Goal: Download file/media

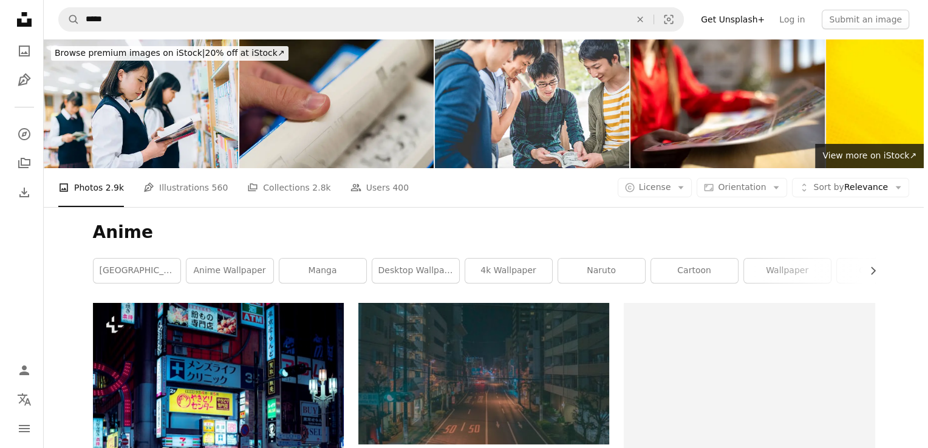
scroll to position [6295, 0]
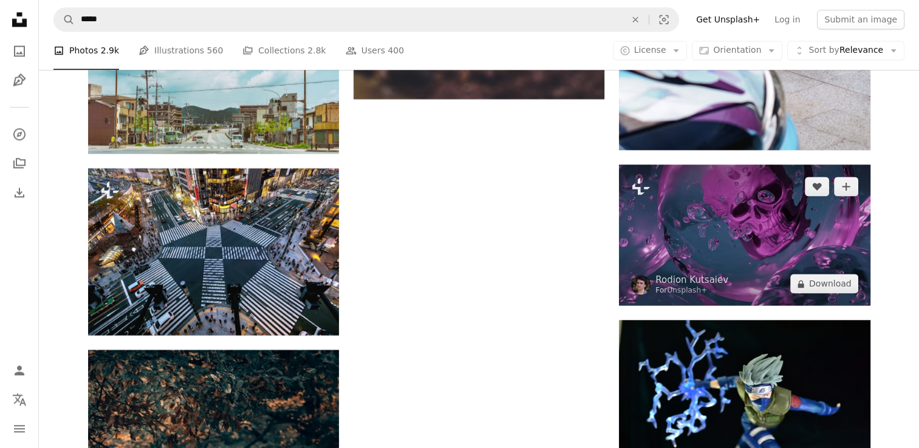
click at [713, 235] on img at bounding box center [744, 235] width 251 height 141
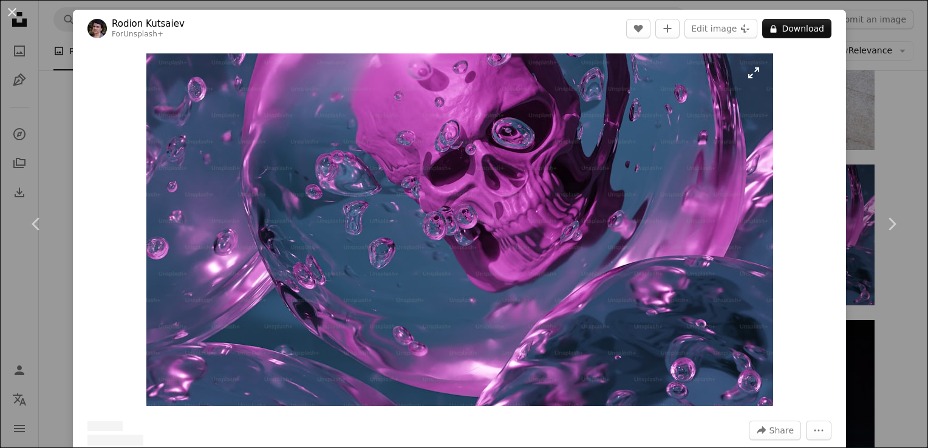
click at [376, 173] on img "Zoom in on this image" at bounding box center [459, 229] width 627 height 353
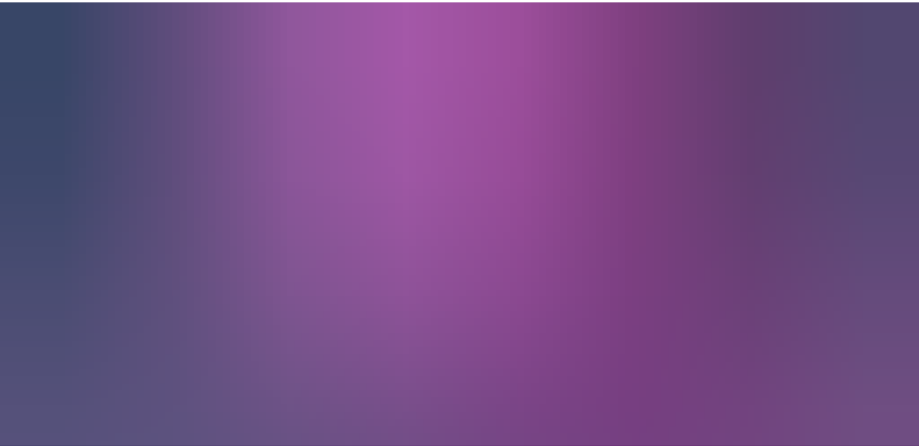
scroll to position [32, 0]
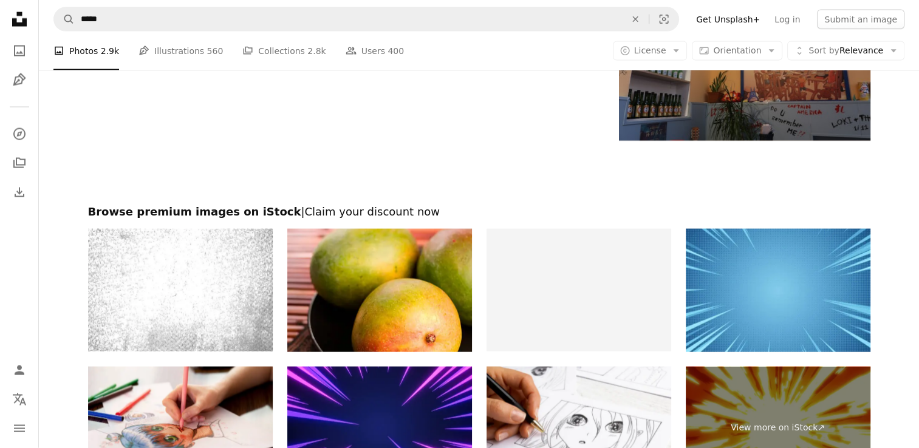
scroll to position [7275, 0]
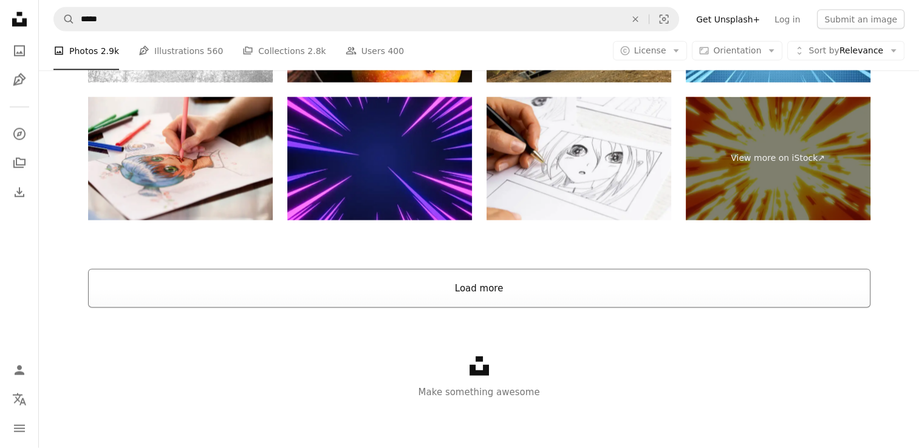
click at [428, 284] on button "Load more" at bounding box center [479, 288] width 783 height 39
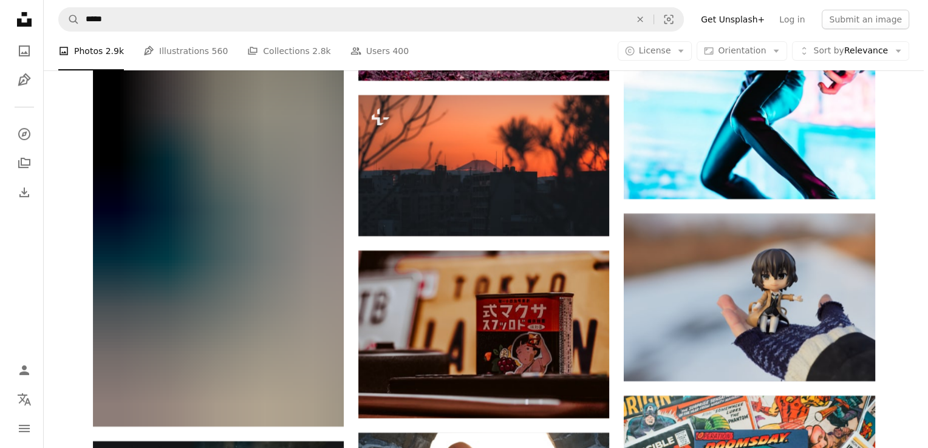
scroll to position [8647, 0]
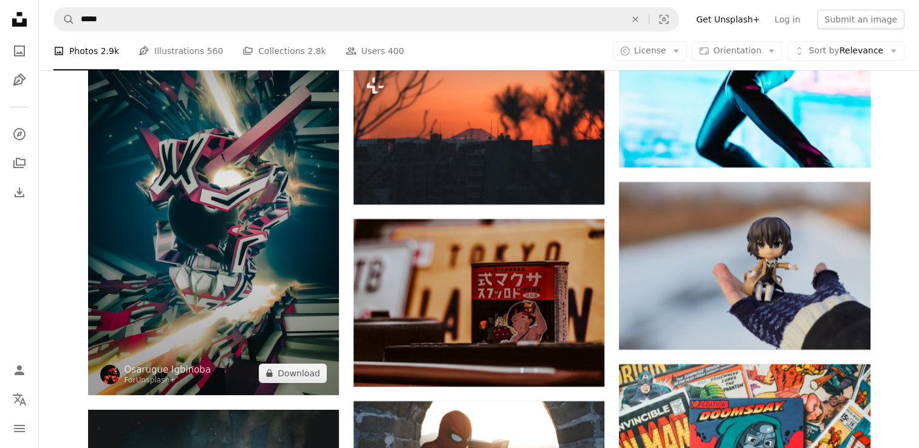
click at [309, 297] on img at bounding box center [213, 201] width 251 height 388
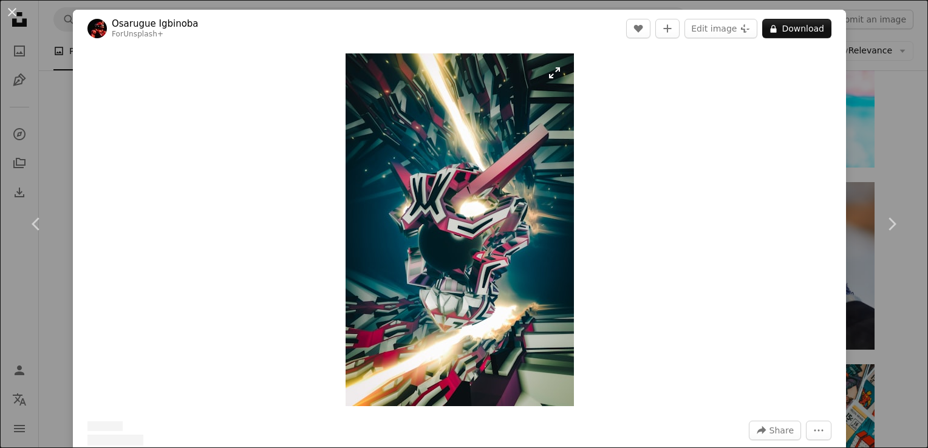
click at [539, 255] on img "Zoom in on this image" at bounding box center [460, 229] width 228 height 353
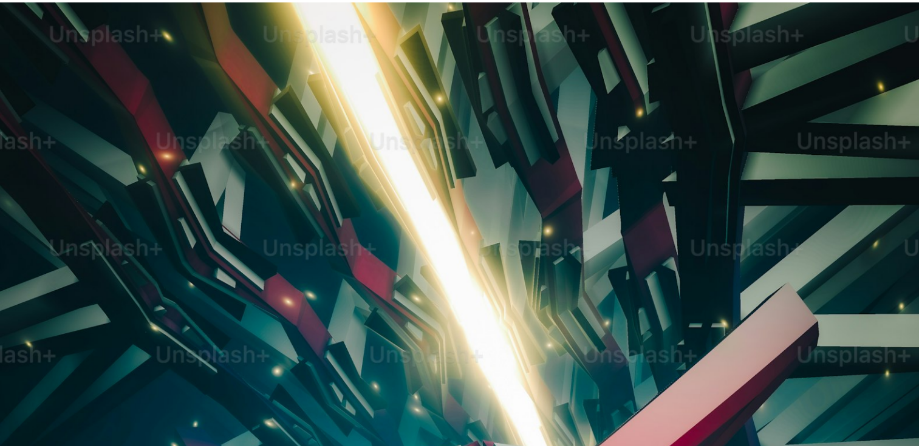
scroll to position [480, 0]
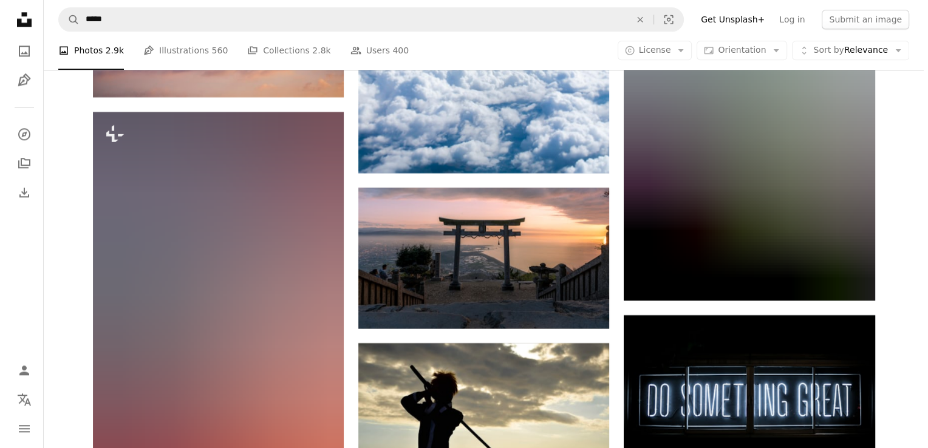
scroll to position [10741, 0]
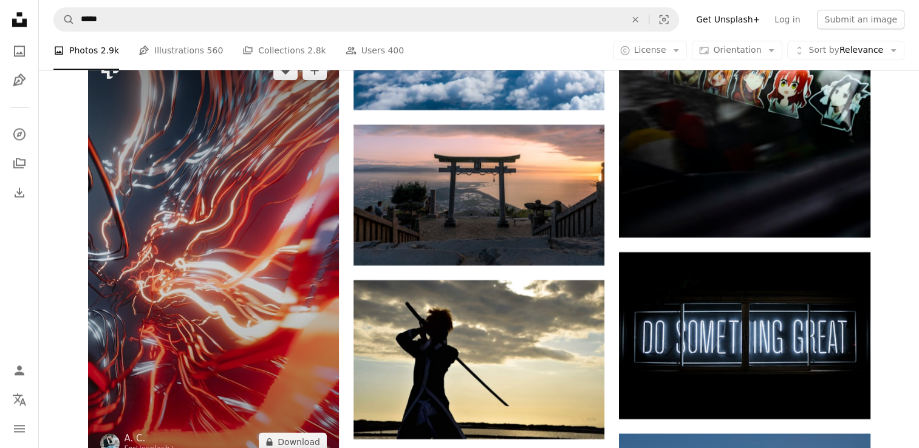
click at [248, 250] on img at bounding box center [213, 257] width 251 height 416
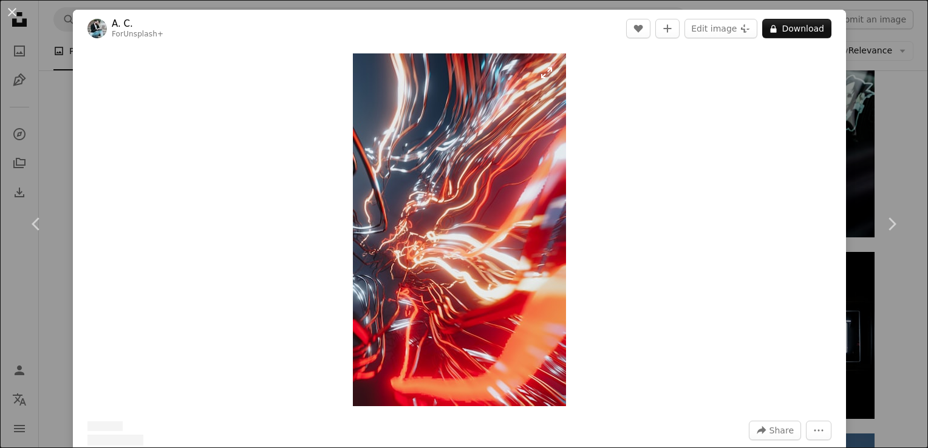
click at [425, 252] on img "Zoom in on this image" at bounding box center [459, 229] width 213 height 353
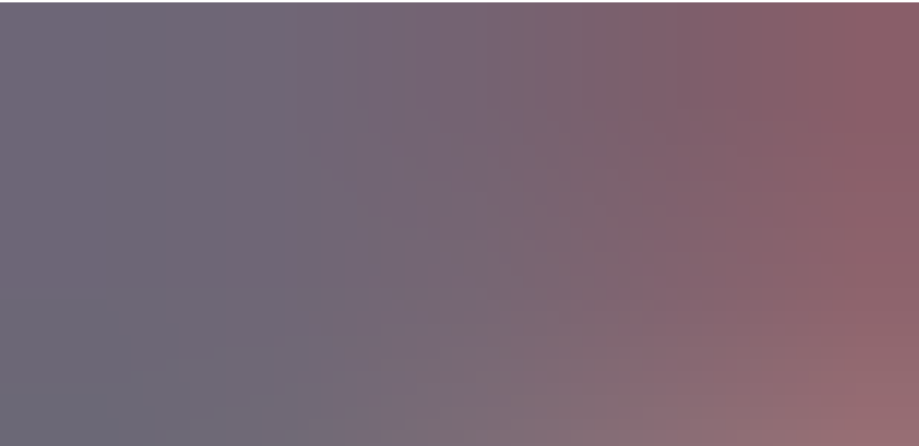
scroll to position [530, 0]
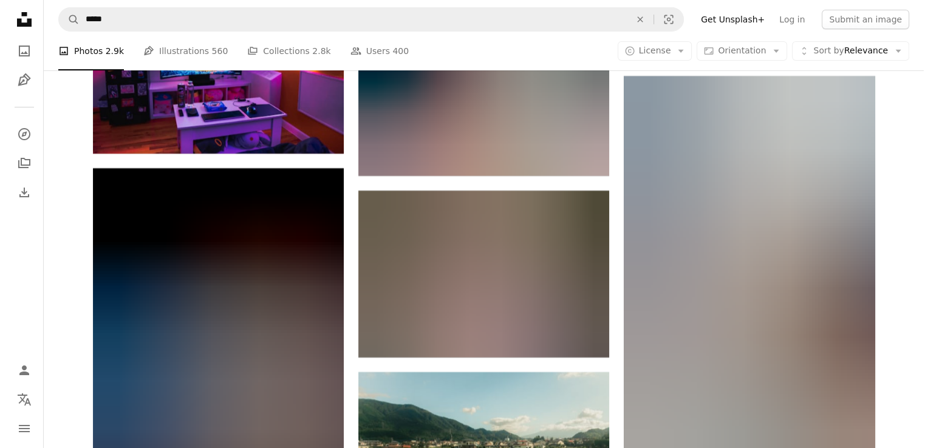
scroll to position [13672, 0]
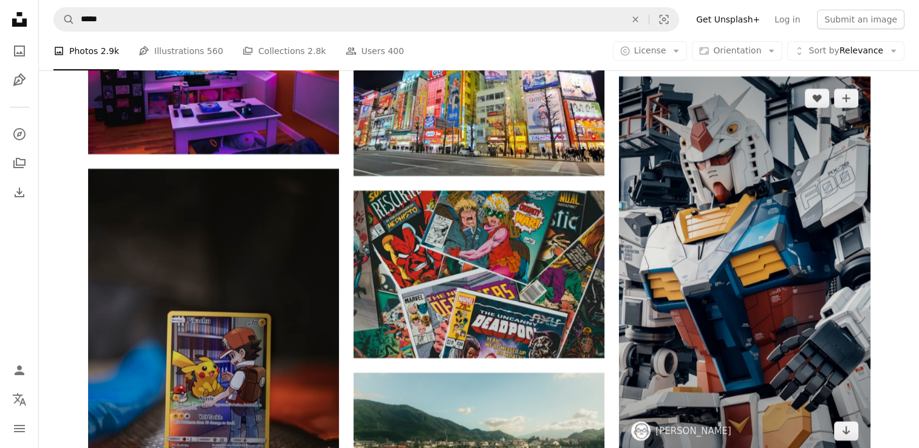
click at [649, 254] on img at bounding box center [744, 265] width 251 height 377
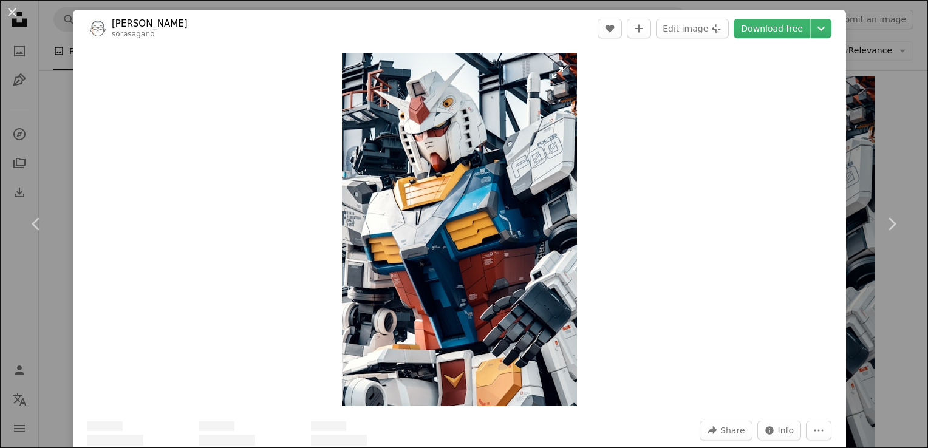
click at [461, 242] on img "Zoom in on this image" at bounding box center [459, 229] width 235 height 353
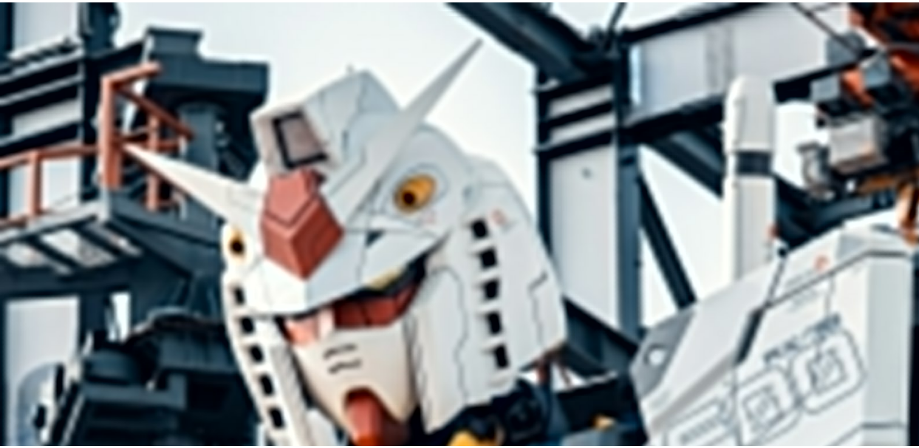
scroll to position [459, 0]
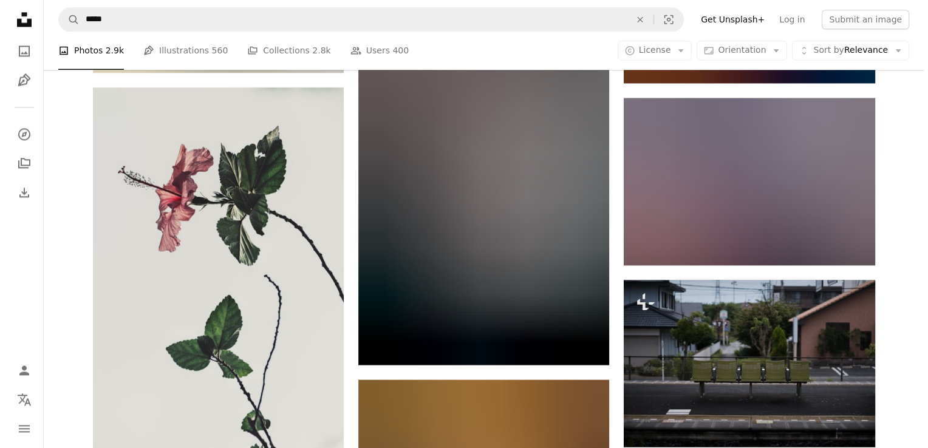
scroll to position [15587, 0]
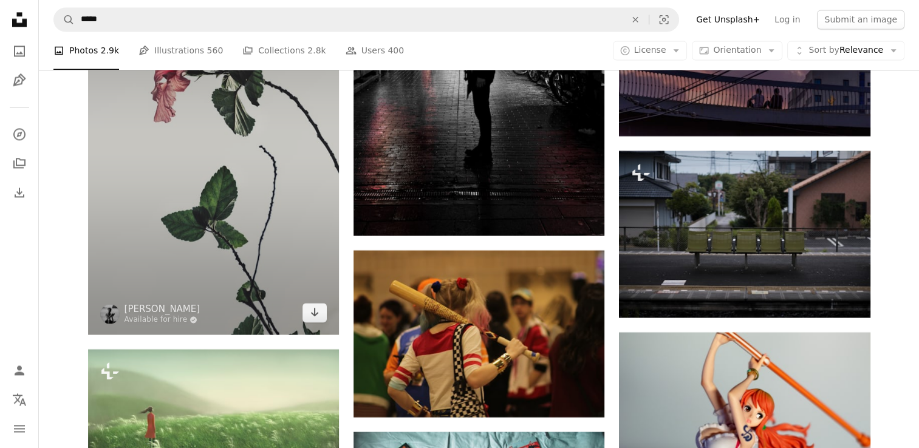
click at [160, 262] on img at bounding box center [213, 146] width 251 height 377
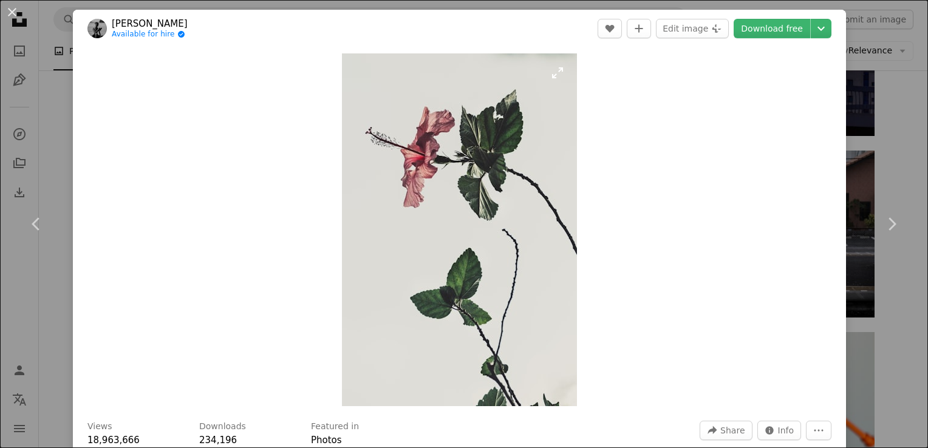
click at [413, 273] on img "Zoom in on this image" at bounding box center [459, 229] width 235 height 353
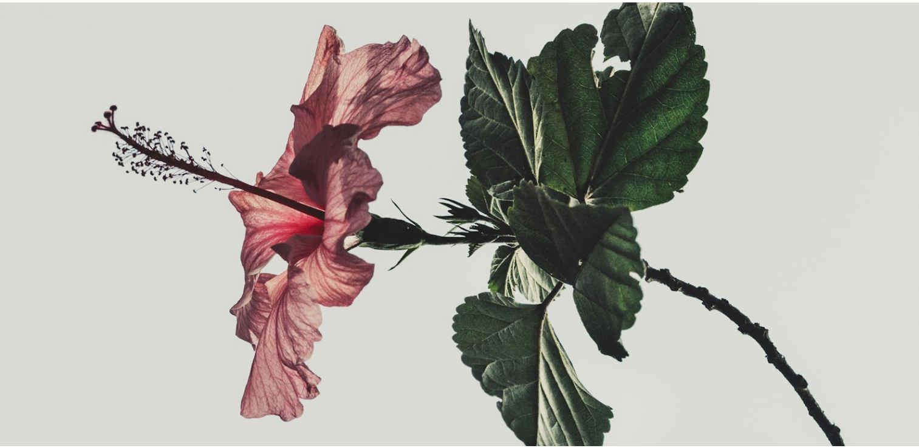
scroll to position [185, 0]
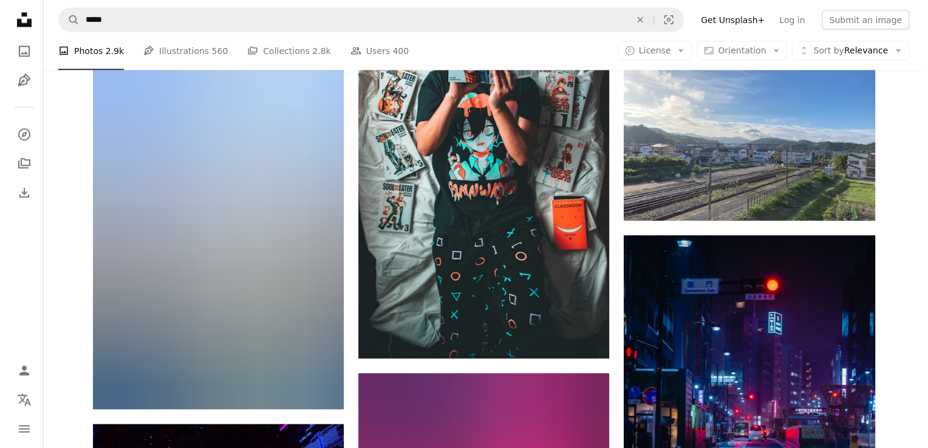
scroll to position [16049, 0]
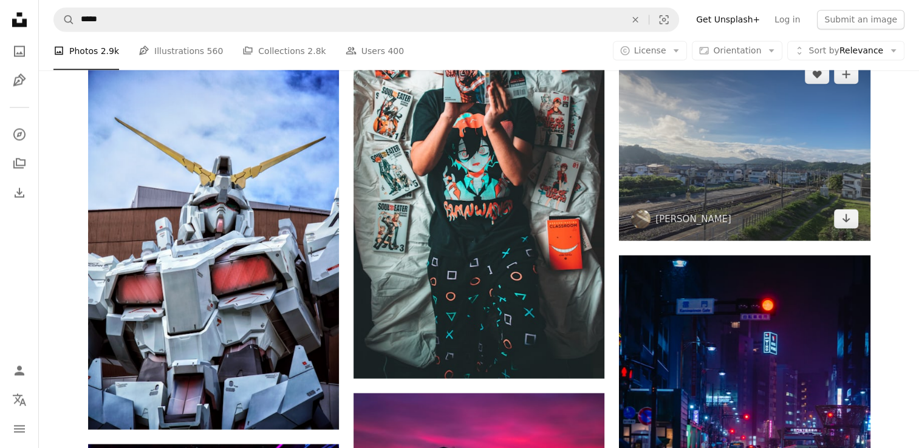
click at [695, 159] on img at bounding box center [744, 146] width 251 height 188
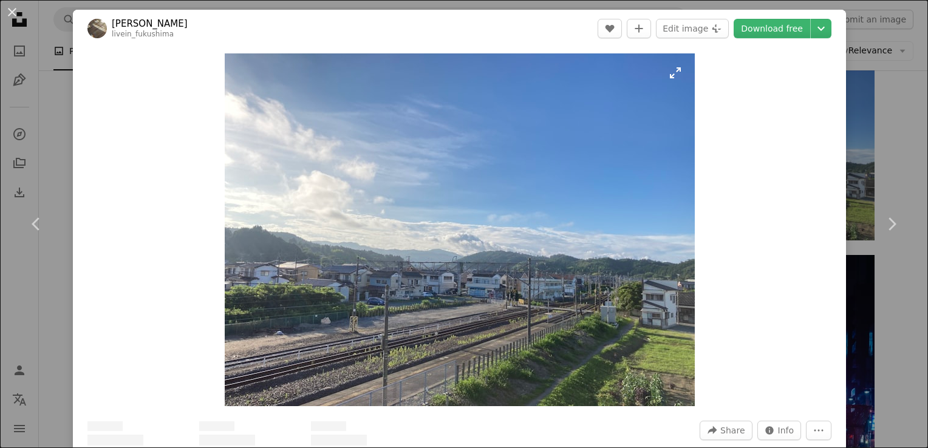
click at [478, 216] on img "Zoom in on this image" at bounding box center [460, 229] width 470 height 353
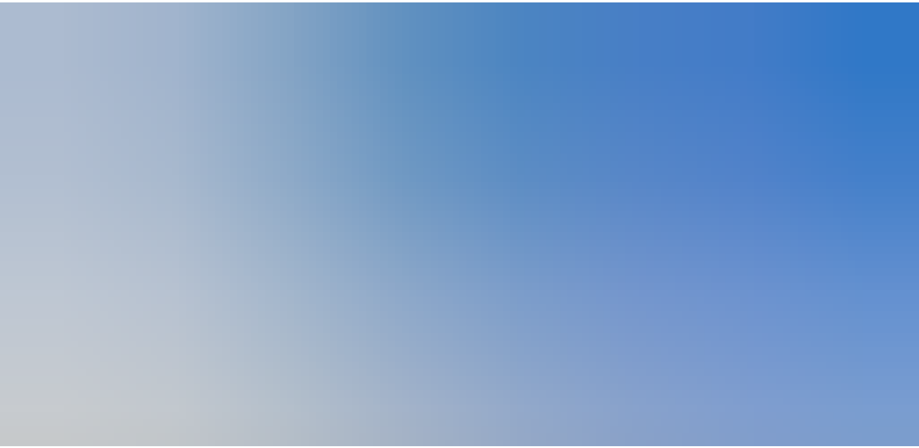
scroll to position [117, 0]
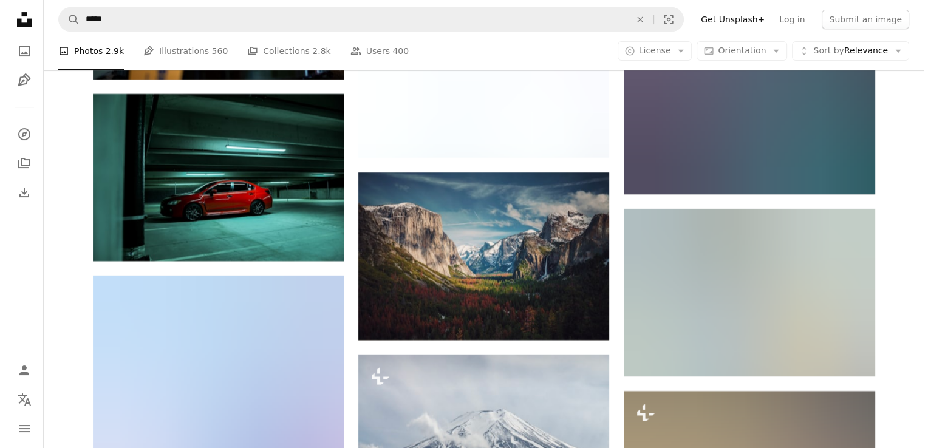
scroll to position [23350, 0]
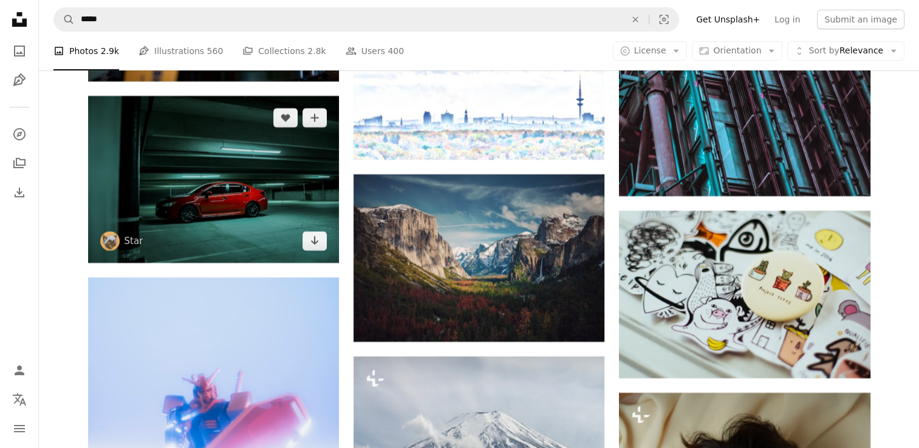
click at [221, 167] on img at bounding box center [213, 179] width 251 height 167
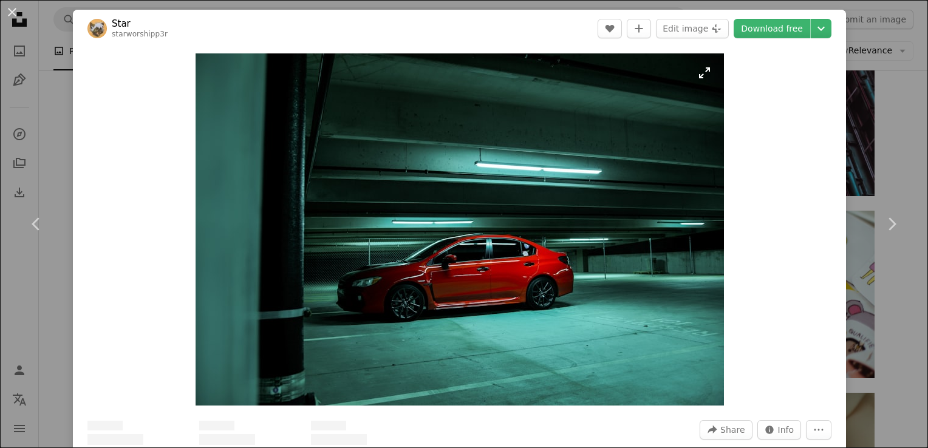
click at [388, 203] on img "Zoom in on this image" at bounding box center [460, 229] width 529 height 352
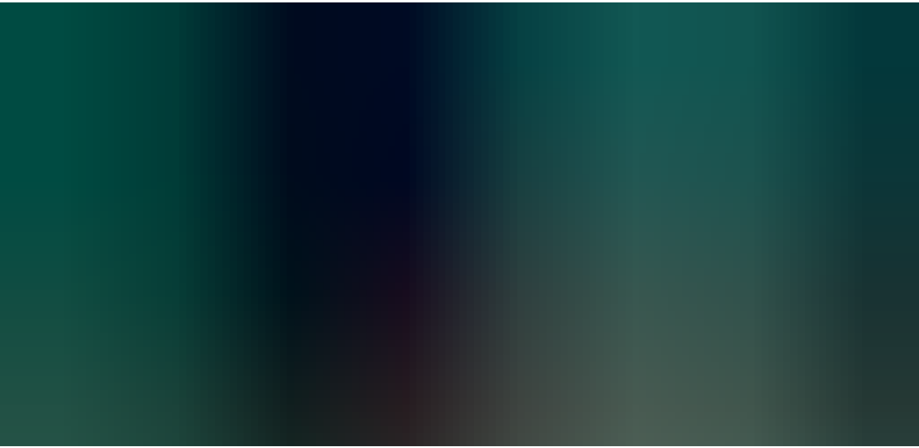
scroll to position [80, 0]
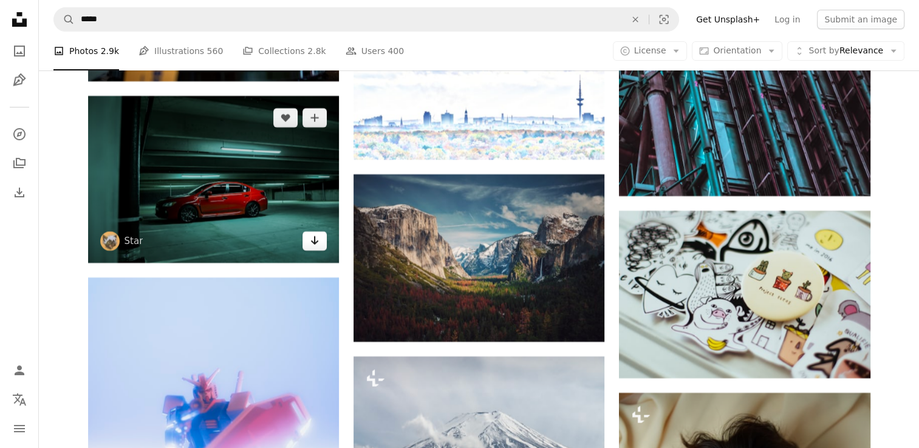
click at [311, 245] on icon "Arrow pointing down" at bounding box center [315, 240] width 10 height 15
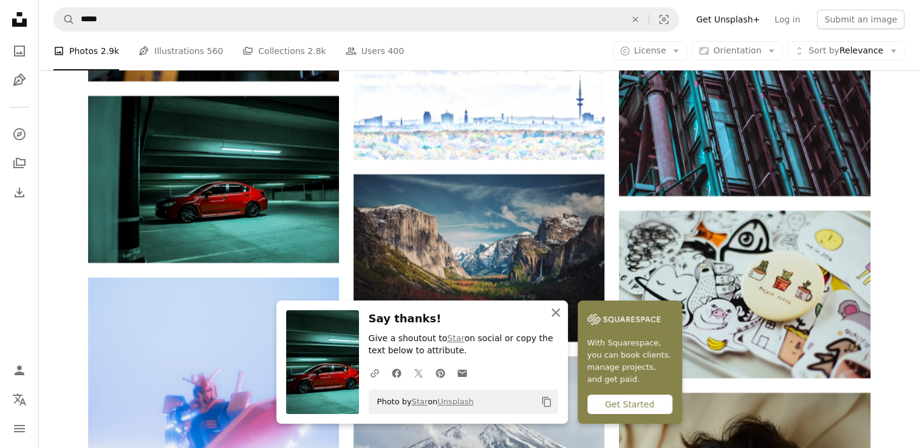
click at [554, 314] on icon "button" at bounding box center [556, 313] width 9 height 9
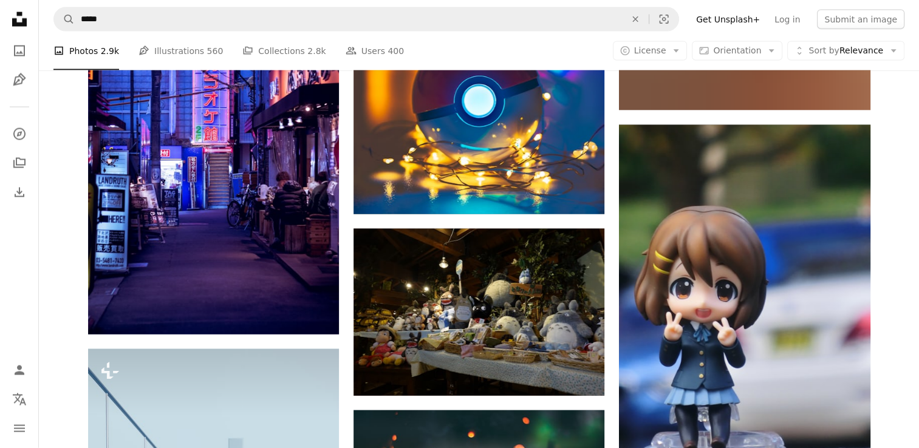
scroll to position [25403, 0]
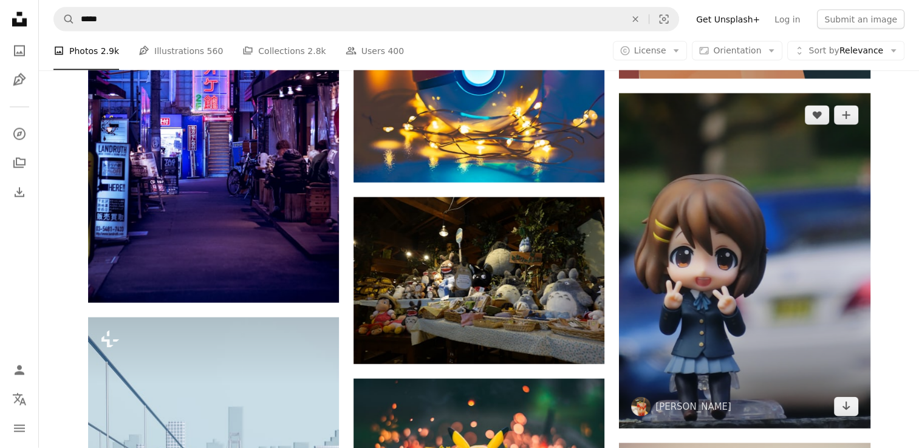
click at [669, 356] on img at bounding box center [744, 261] width 251 height 335
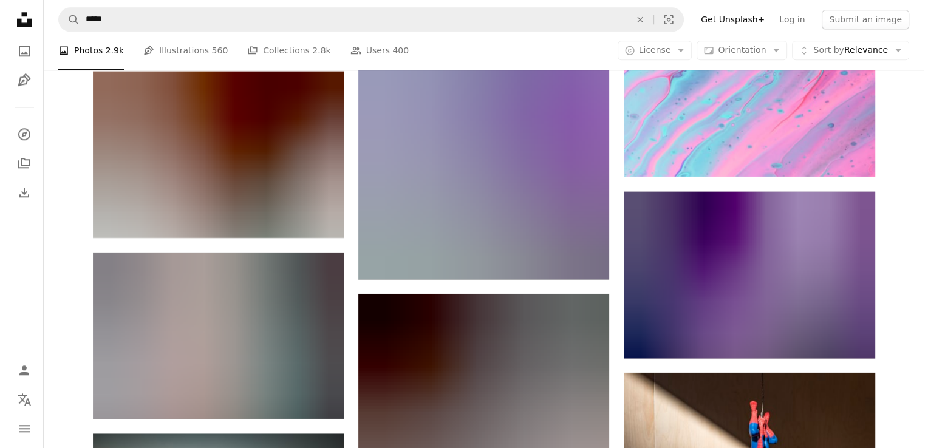
scroll to position [28905, 0]
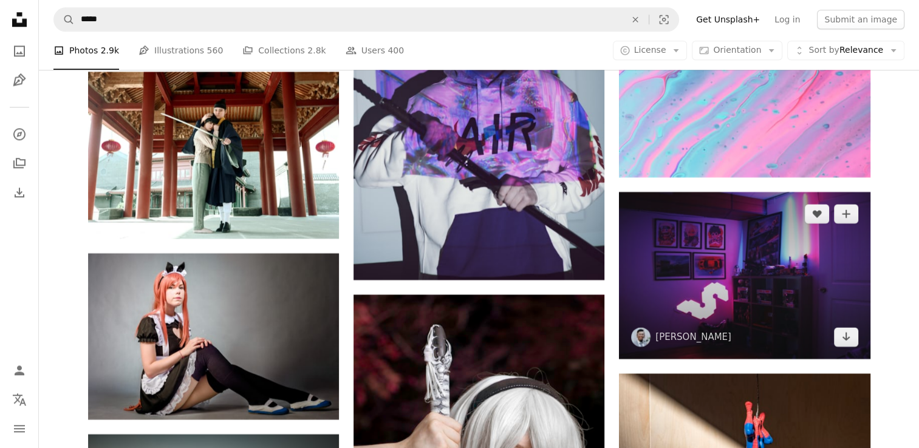
click at [628, 245] on img at bounding box center [744, 275] width 251 height 167
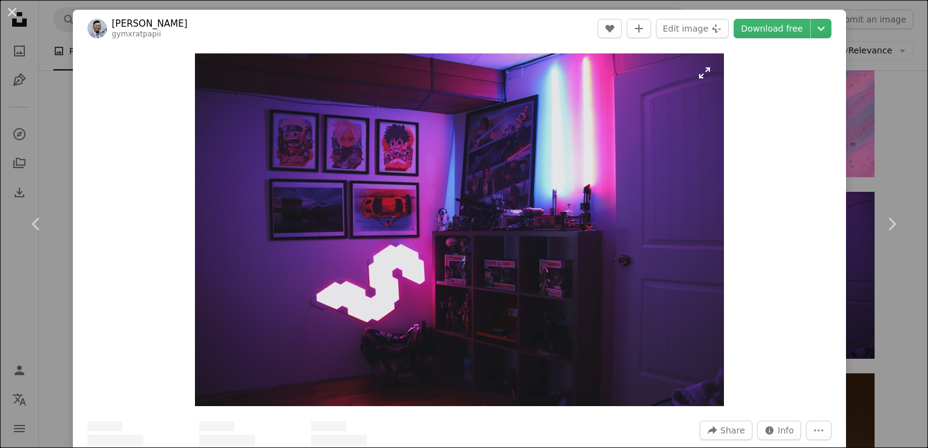
click at [487, 221] on img "Zoom in on this image" at bounding box center [459, 229] width 529 height 353
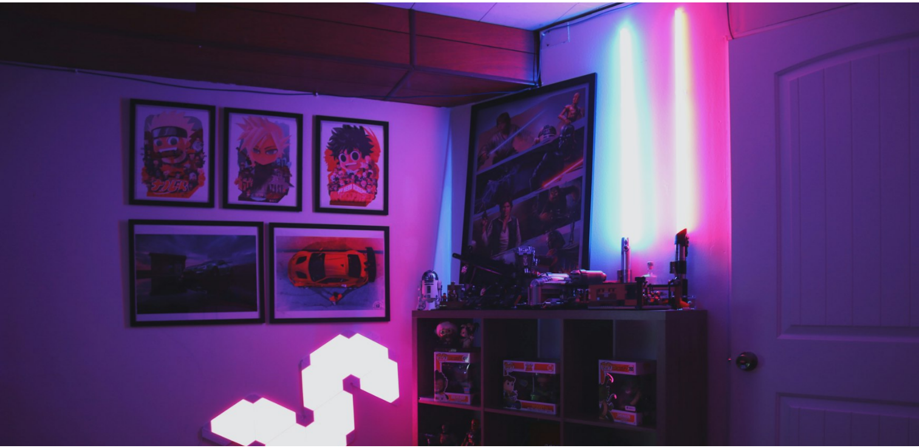
scroll to position [79, 0]
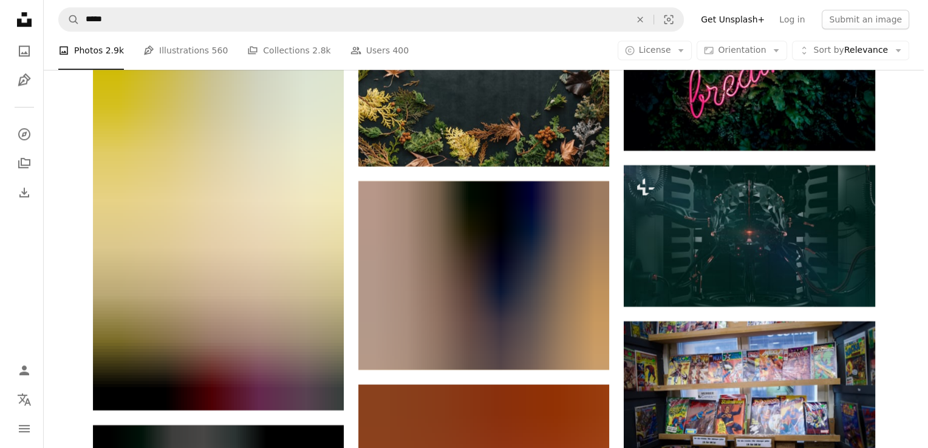
scroll to position [33214, 0]
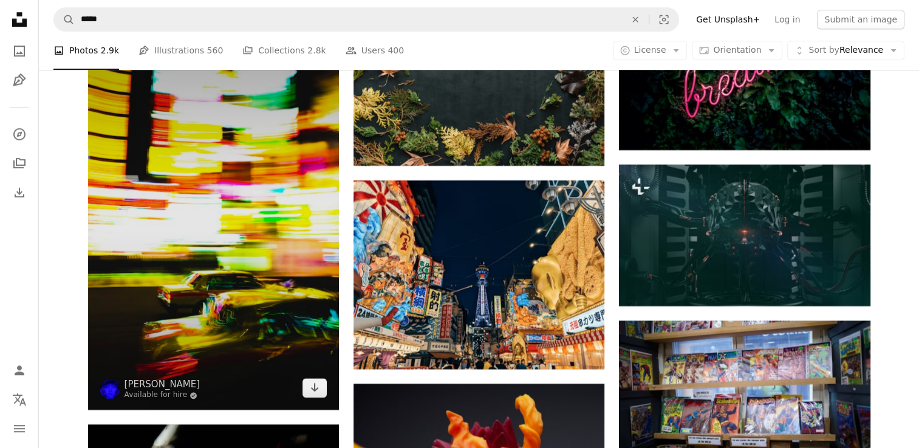
click at [236, 241] on img at bounding box center [213, 221] width 251 height 377
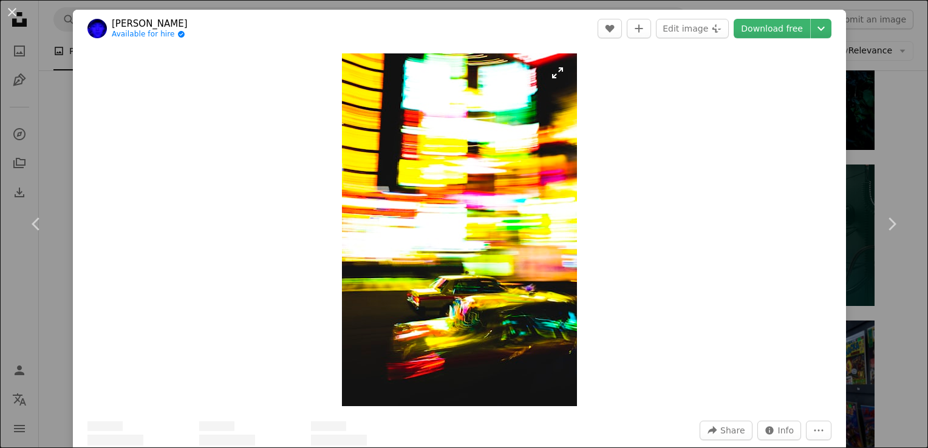
click at [409, 244] on img "Zoom in on this image" at bounding box center [459, 229] width 235 height 353
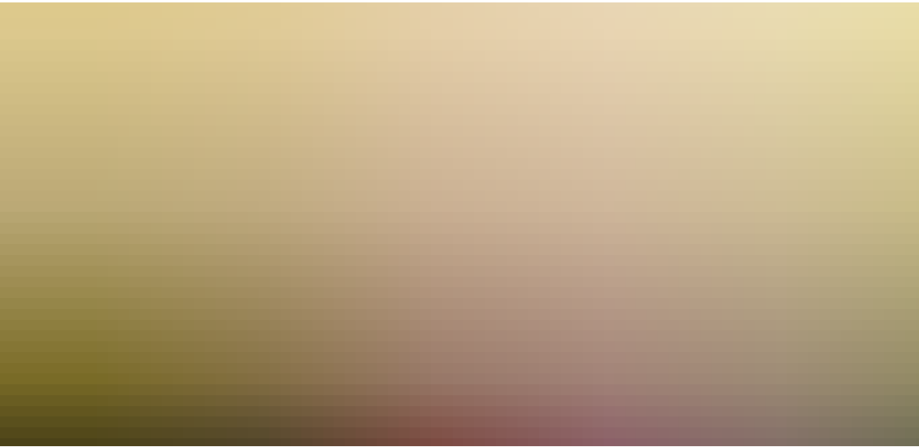
scroll to position [756, 0]
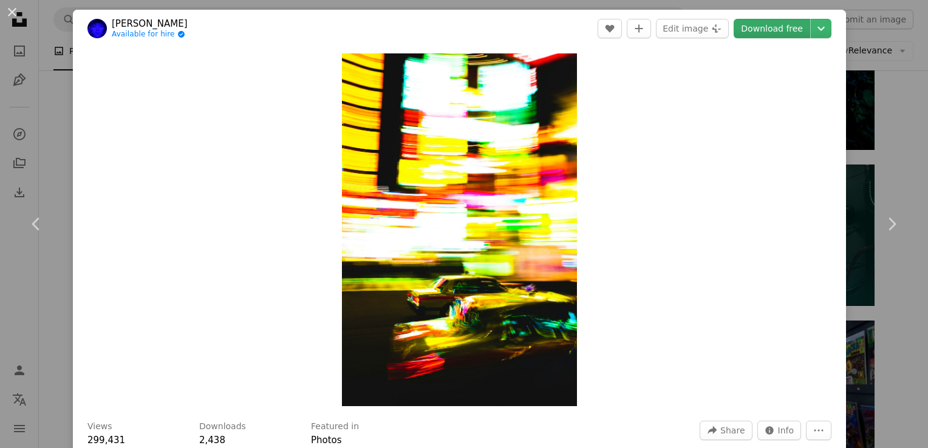
click at [785, 21] on link "Download free" at bounding box center [772, 28] width 77 height 19
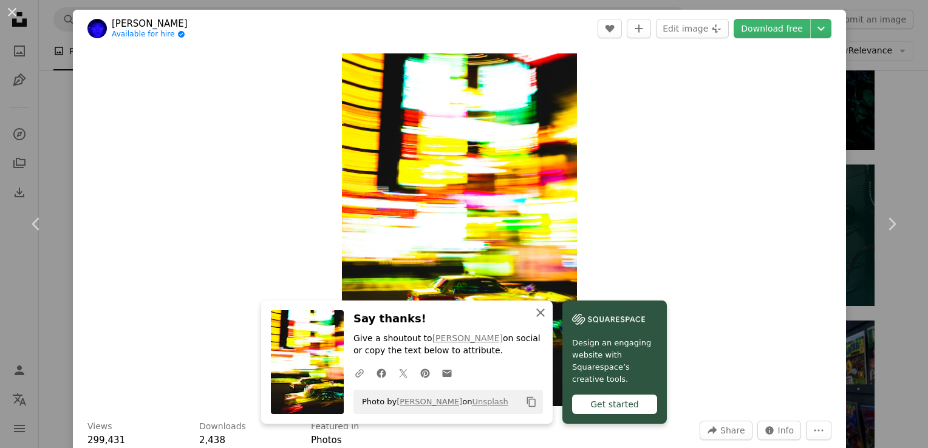
click at [536, 315] on icon "button" at bounding box center [540, 313] width 9 height 9
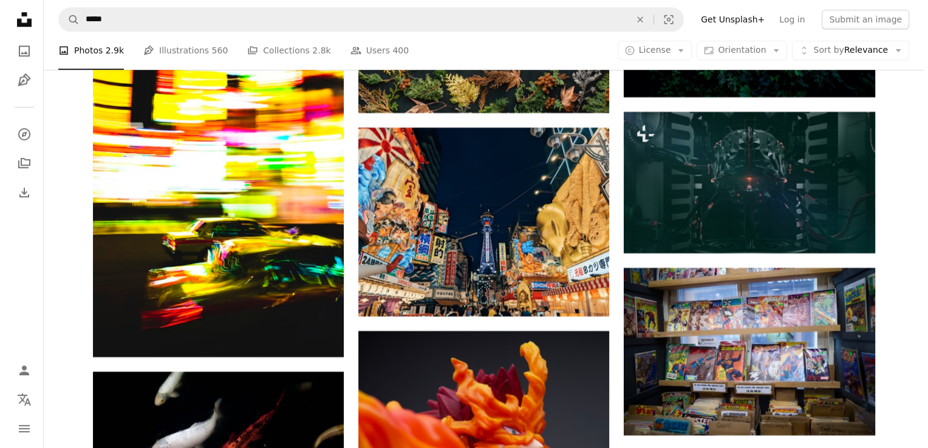
scroll to position [33267, 0]
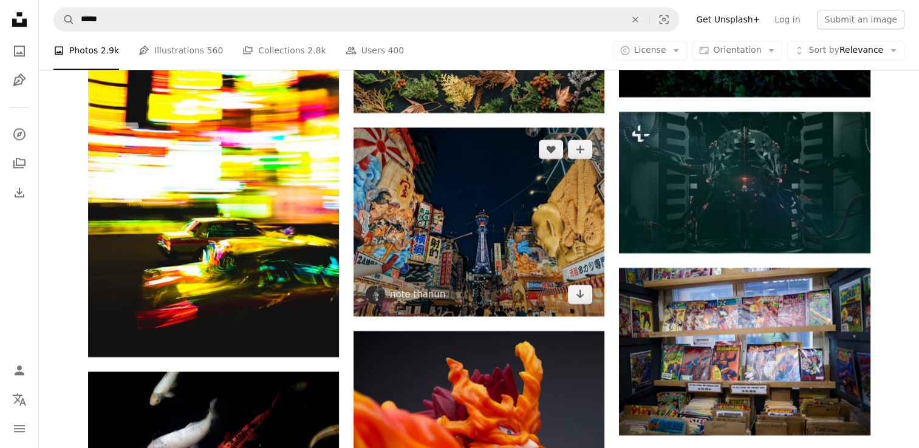
click at [509, 193] on img at bounding box center [479, 222] width 251 height 189
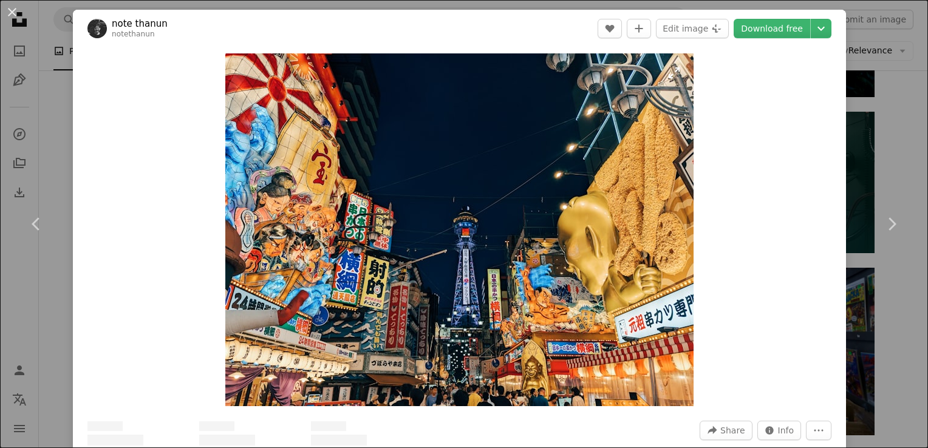
click at [509, 193] on img "Zoom in on this image" at bounding box center [459, 229] width 468 height 353
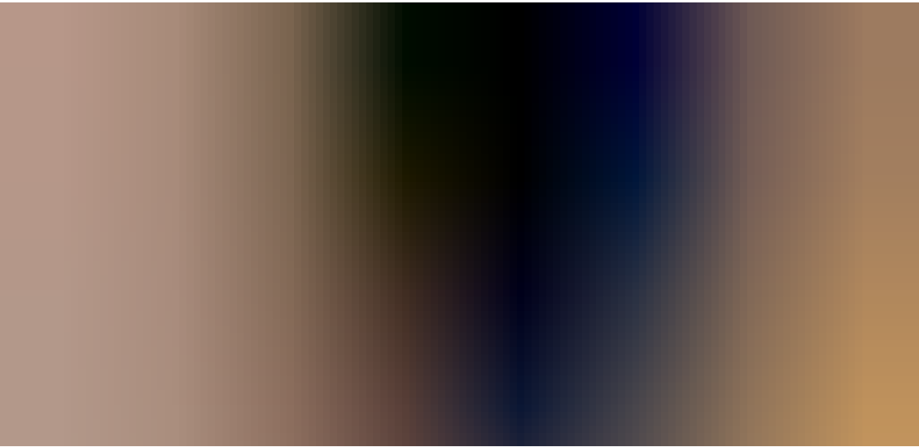
scroll to position [119, 0]
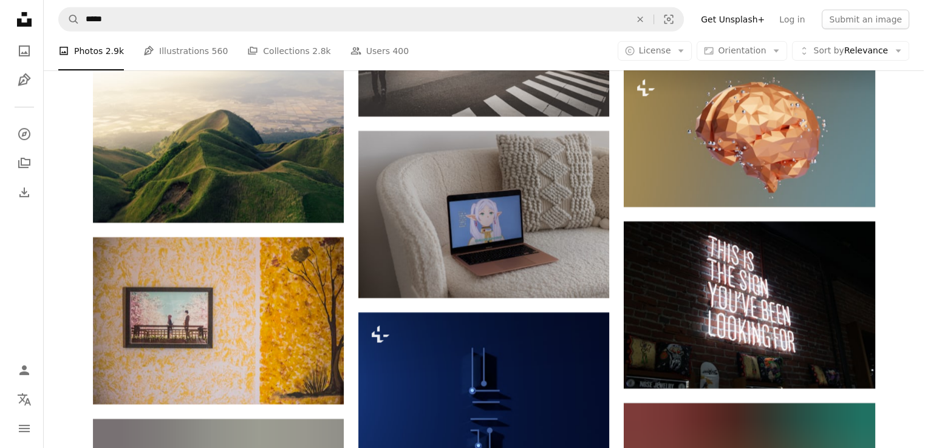
scroll to position [36154, 0]
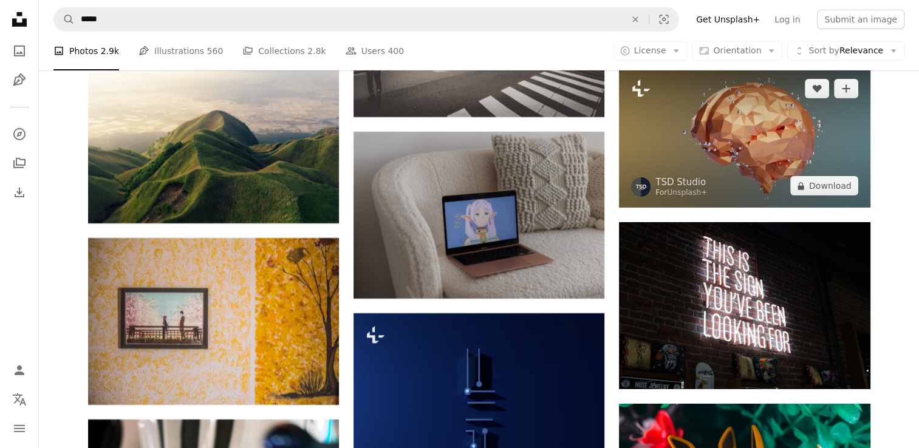
click at [651, 148] on img at bounding box center [744, 137] width 251 height 141
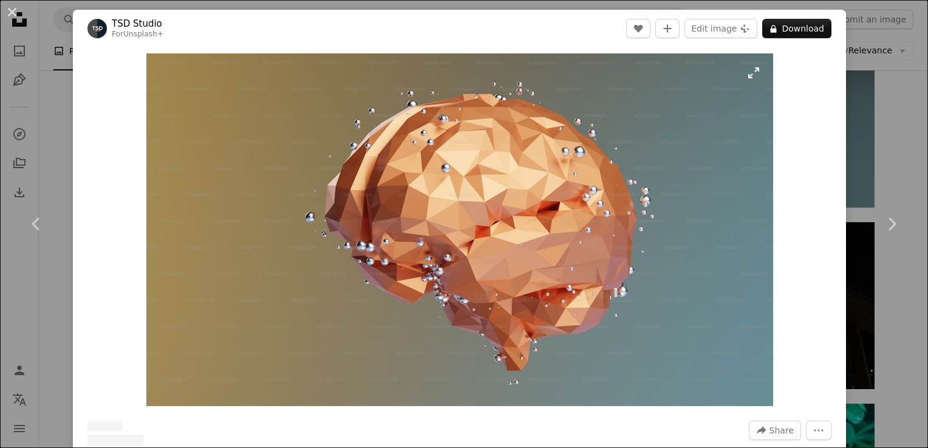
click at [470, 179] on img "Zoom in on this image" at bounding box center [459, 229] width 627 height 353
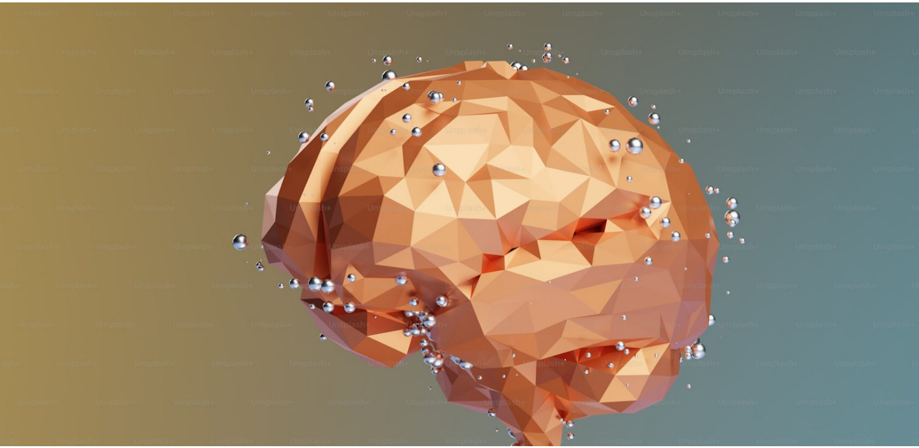
scroll to position [32, 0]
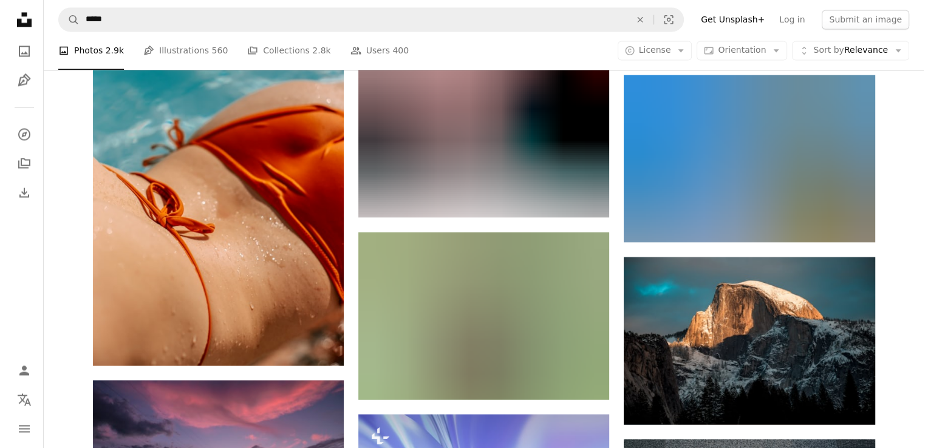
scroll to position [38858, 0]
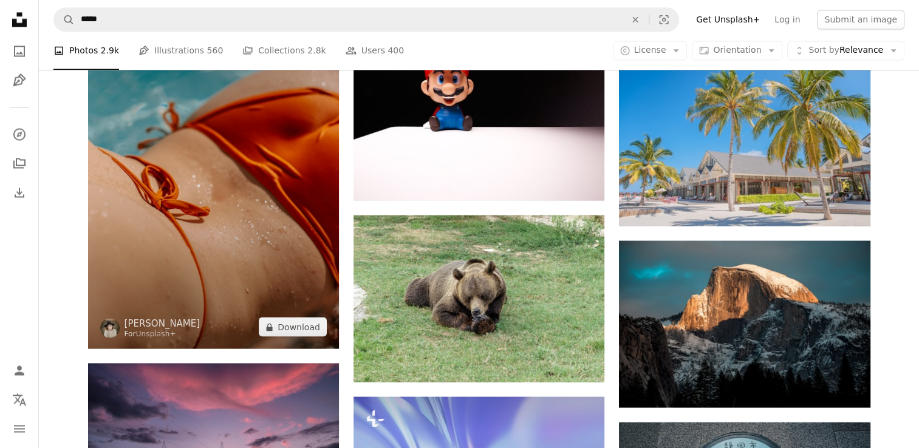
click at [282, 186] on img at bounding box center [213, 156] width 251 height 386
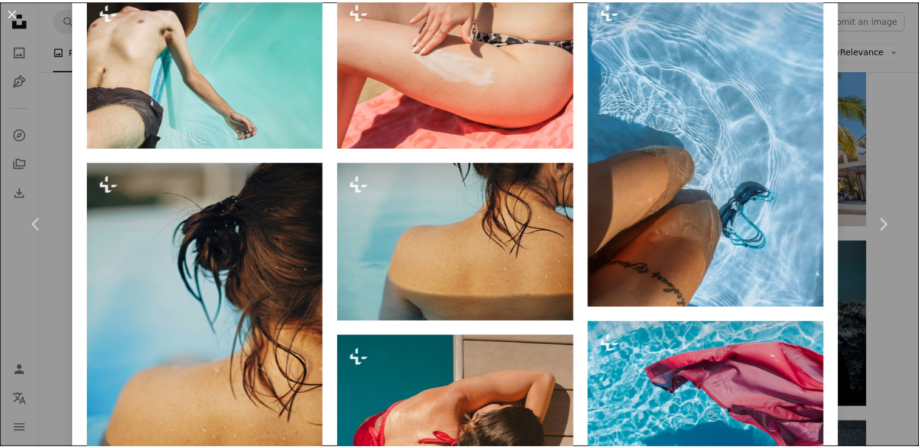
scroll to position [1055, 0]
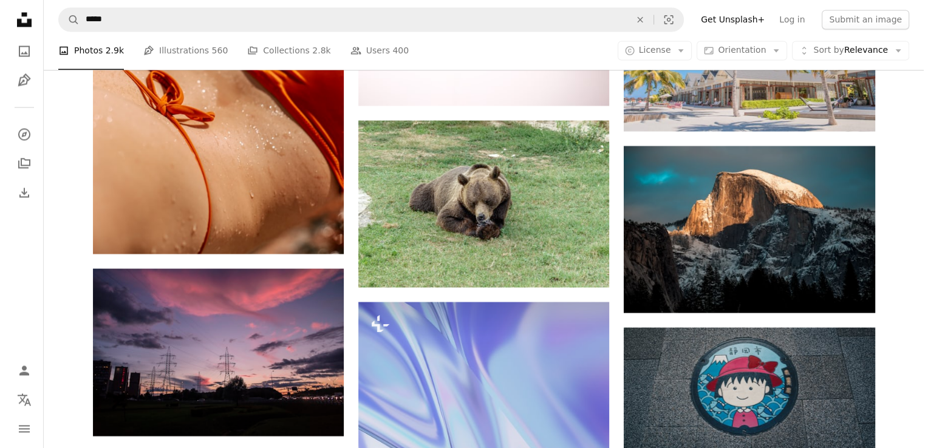
scroll to position [38956, 0]
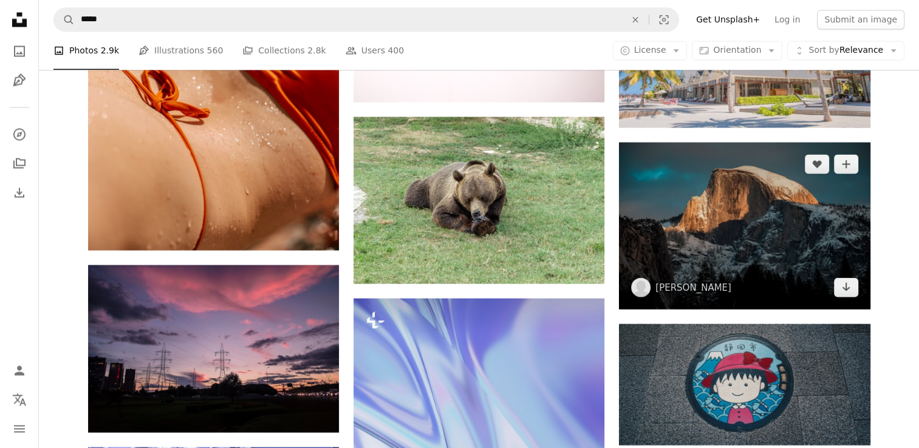
click at [721, 179] on img at bounding box center [744, 225] width 251 height 167
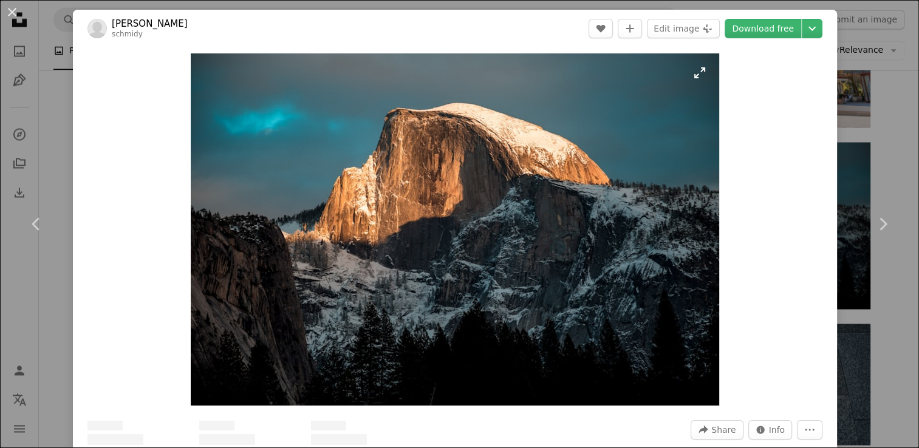
click at [474, 193] on img "Zoom in on this image" at bounding box center [455, 229] width 529 height 352
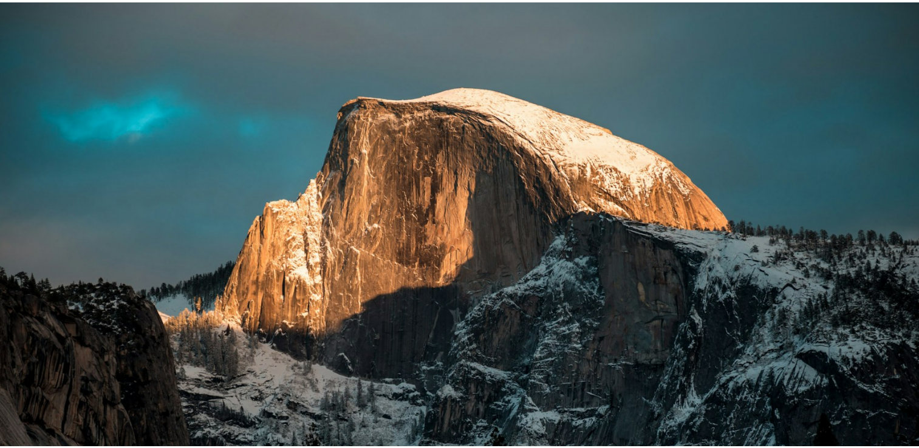
scroll to position [80, 0]
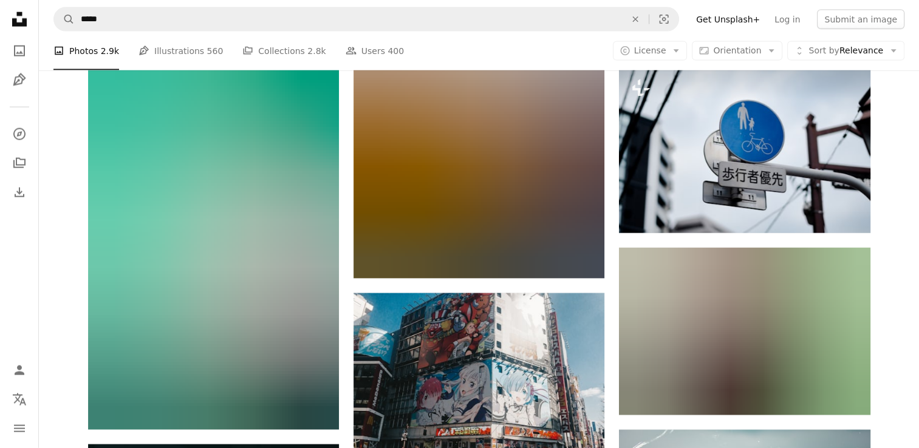
scroll to position [39639, 0]
